Goal: Obtain resource: Download file/media

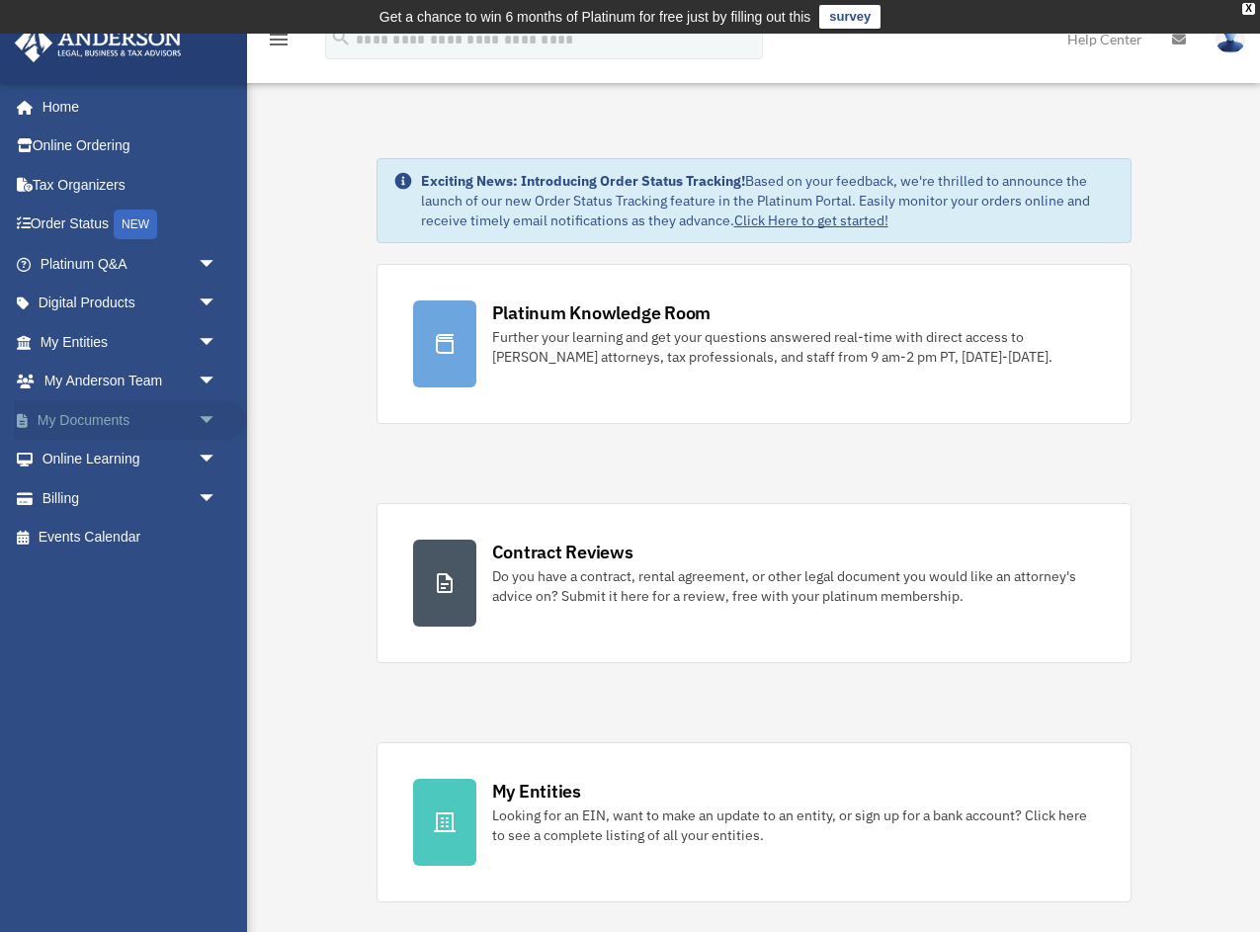
click at [200, 420] on span "arrow_drop_down" at bounding box center [218, 420] width 40 height 41
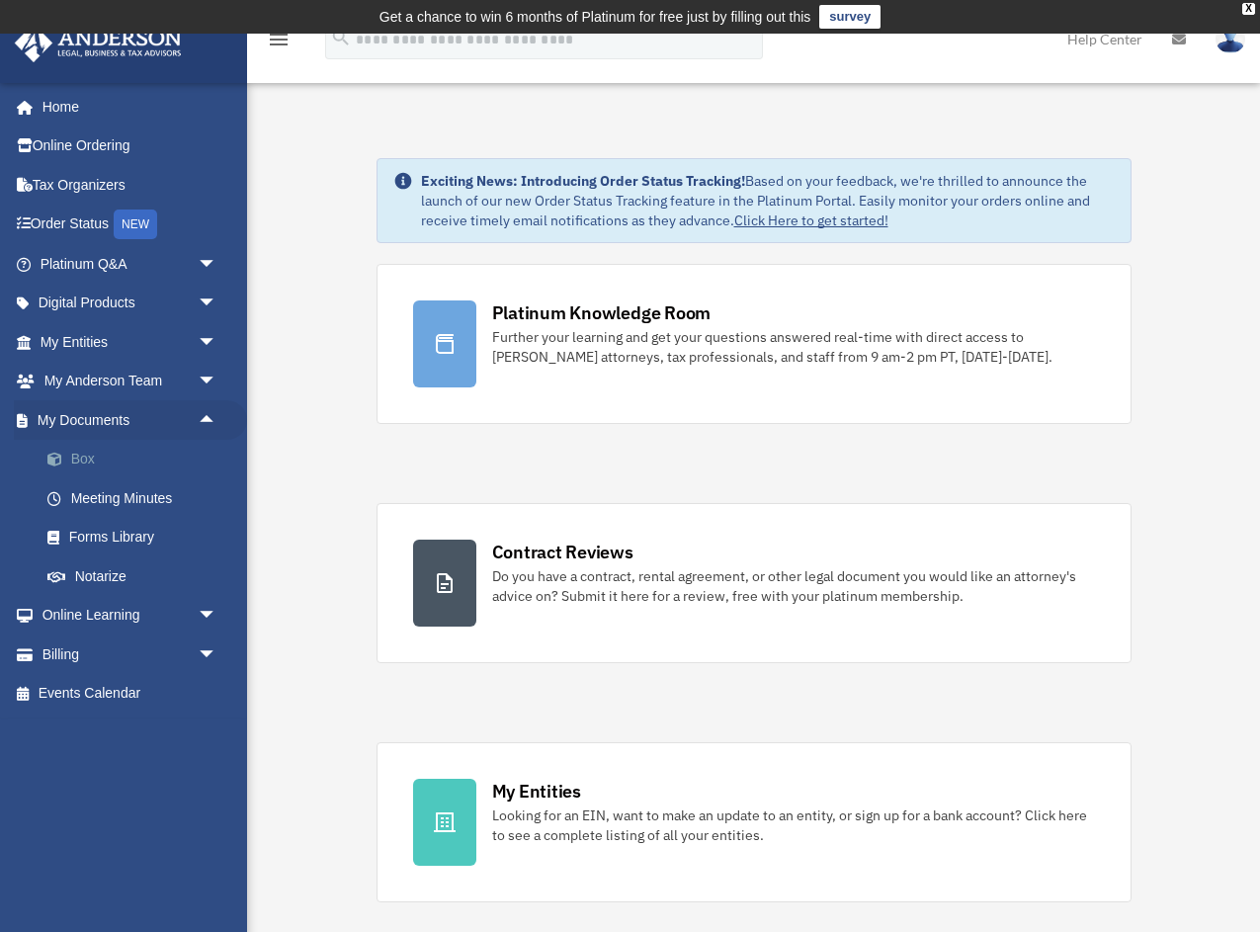
click at [101, 454] on link "Box" at bounding box center [137, 460] width 219 height 40
click at [86, 460] on link "Box" at bounding box center [137, 460] width 219 height 40
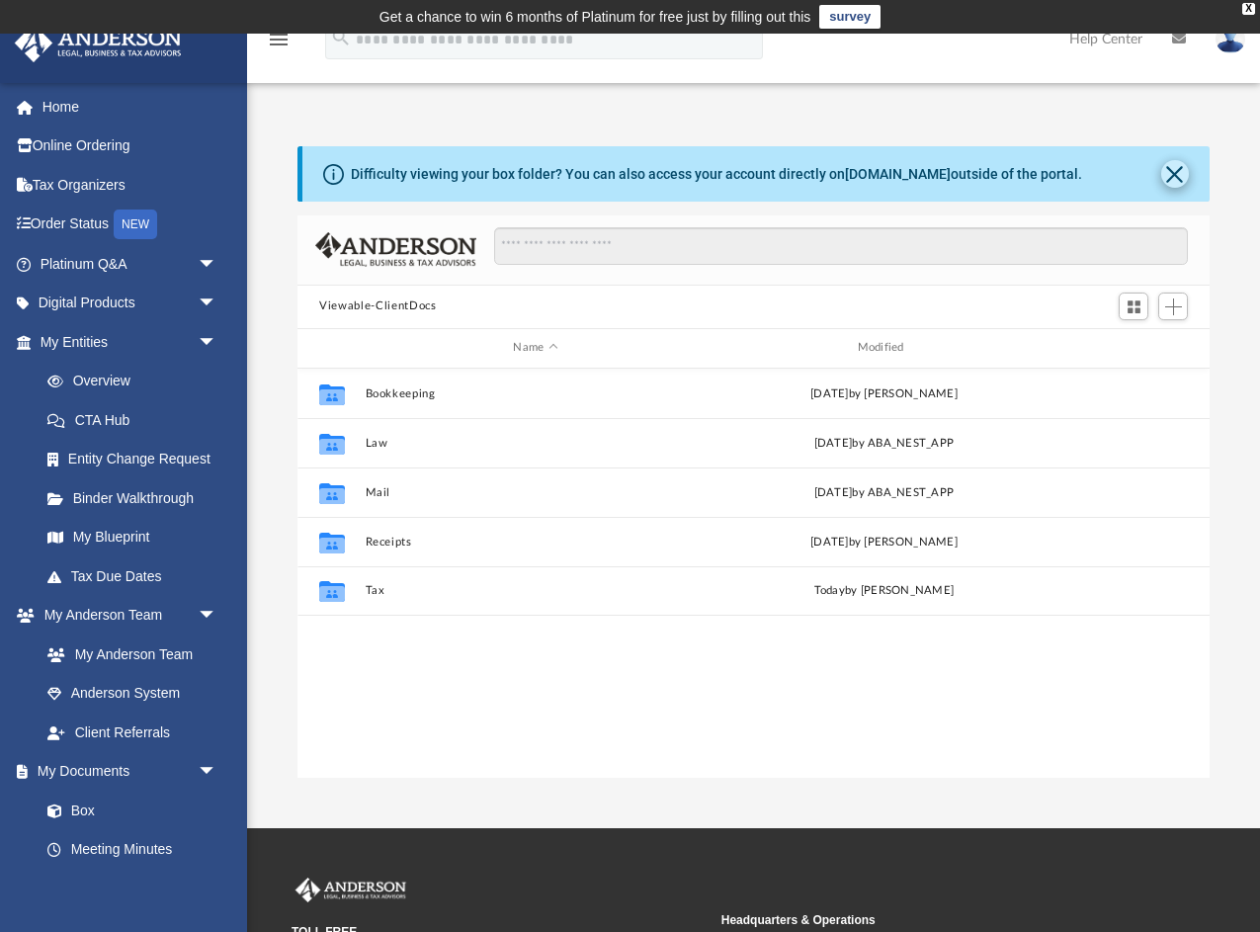
scroll to position [449, 911]
click at [1175, 168] on button "Close" at bounding box center [1175, 174] width 28 height 28
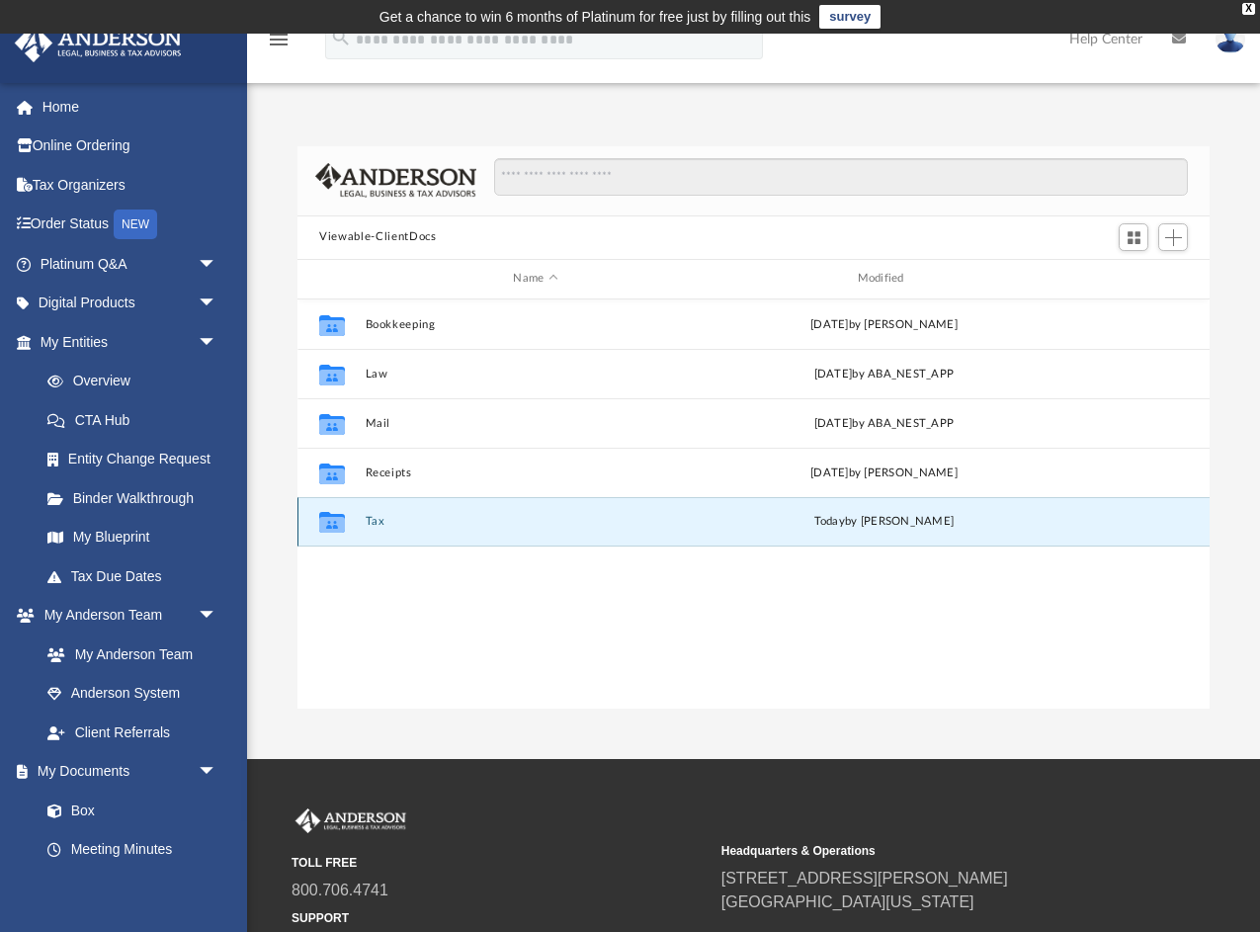
click at [379, 516] on button "Tax" at bounding box center [536, 521] width 340 height 13
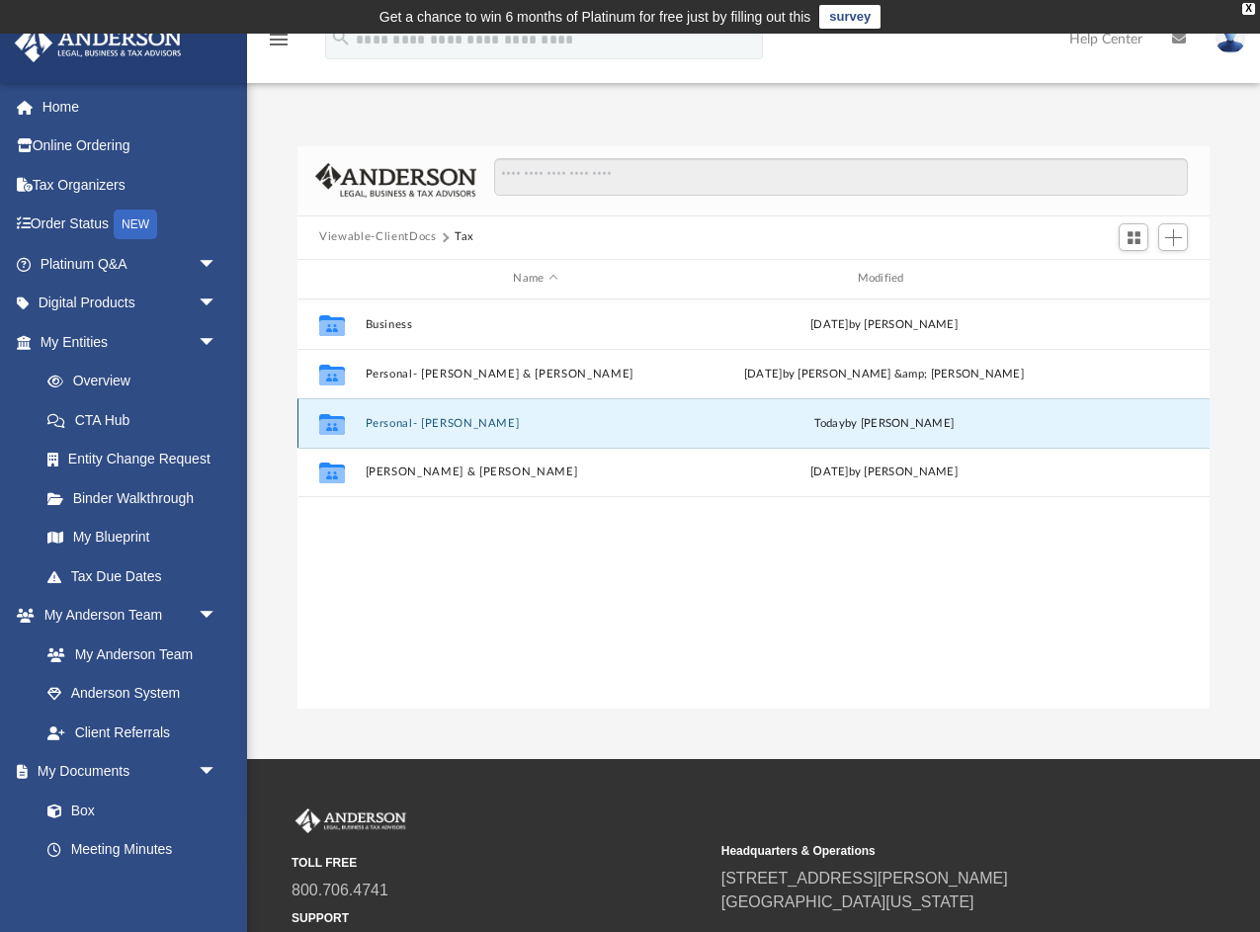
click at [397, 418] on button "Personal- [PERSON_NAME]" at bounding box center [536, 422] width 340 height 13
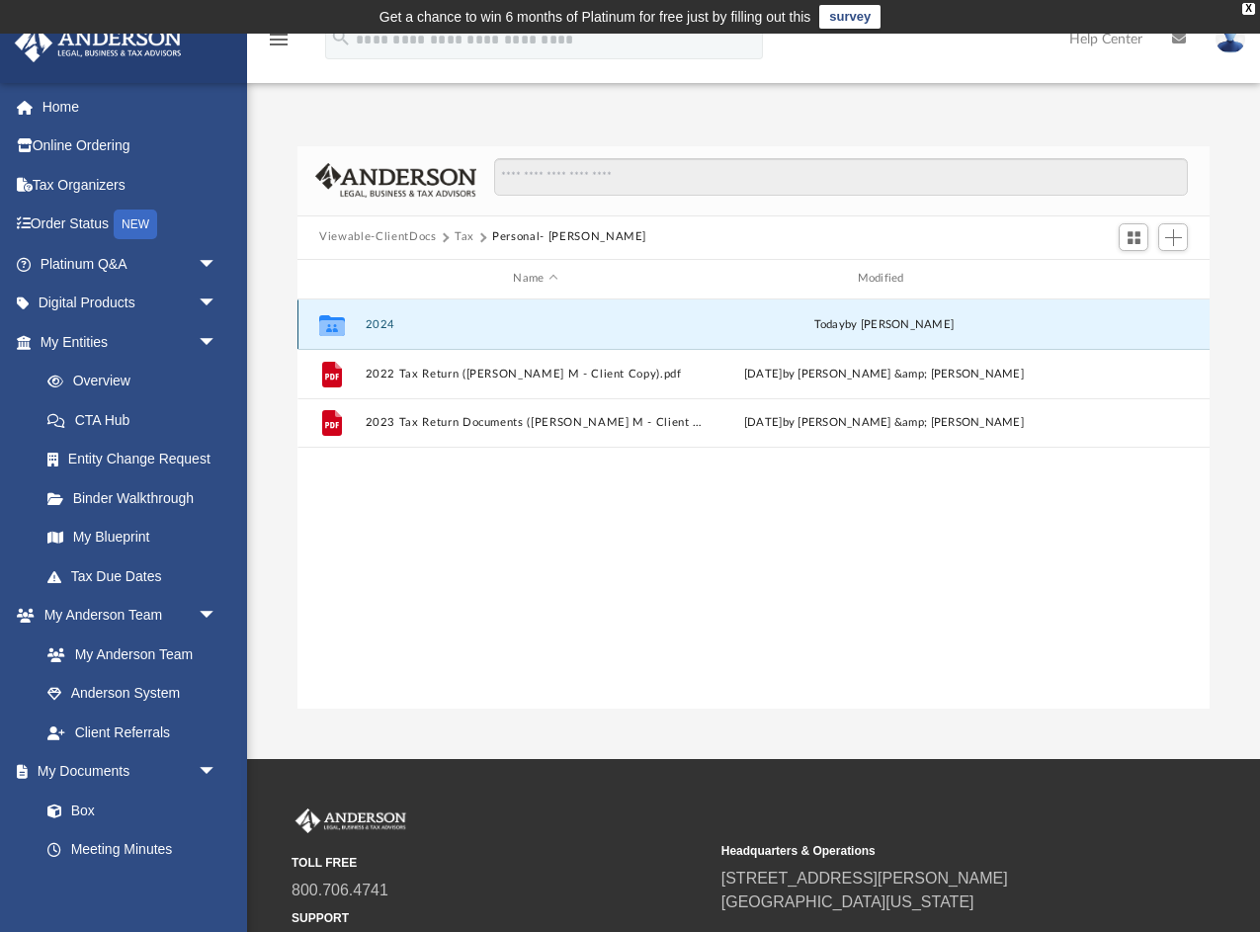
click at [371, 320] on button "2024" at bounding box center [536, 323] width 340 height 13
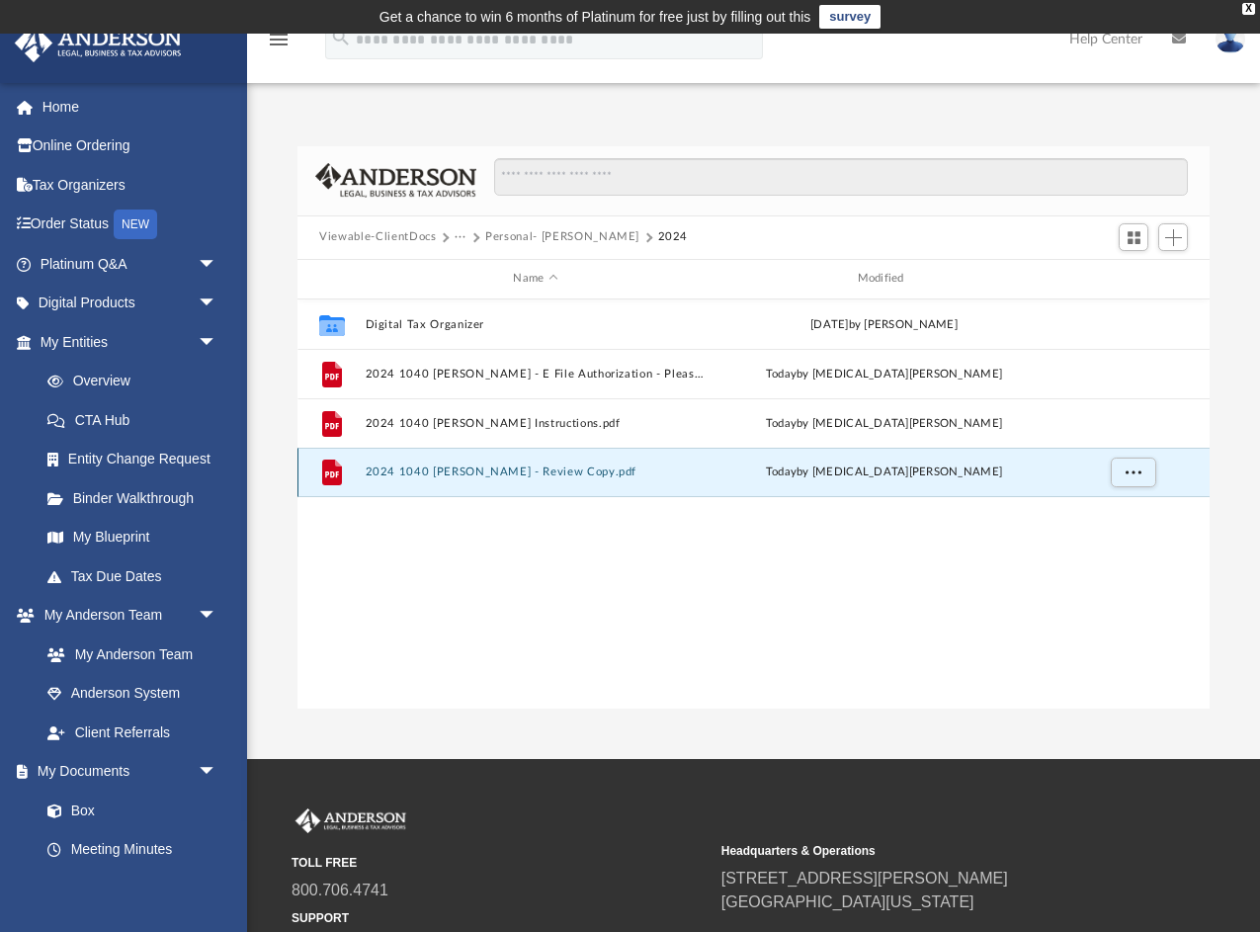
click at [459, 470] on button "2024 1040 [PERSON_NAME] - Review Copy.pdf" at bounding box center [536, 471] width 340 height 13
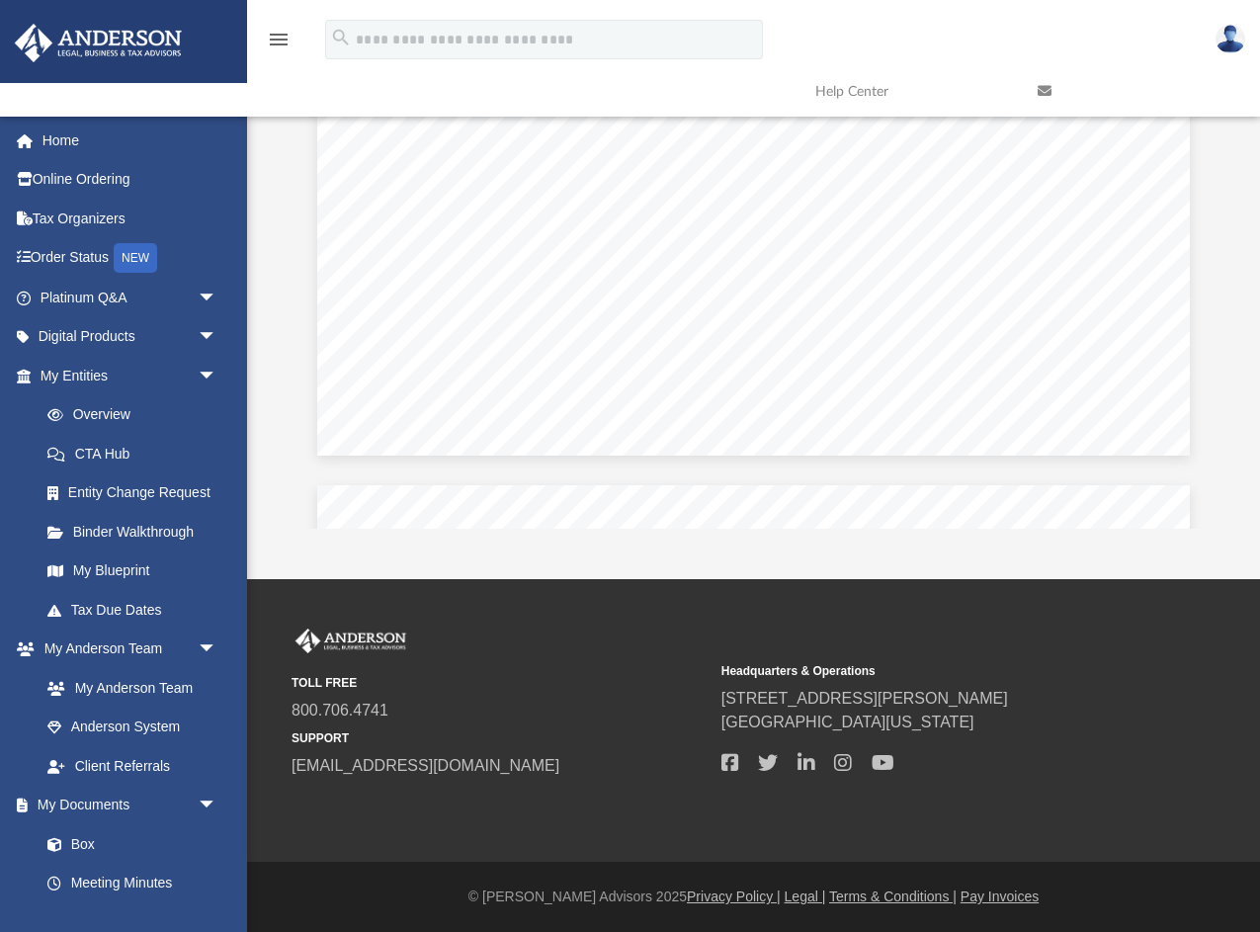
scroll to position [28519, 0]
